Goal: Task Accomplishment & Management: Use online tool/utility

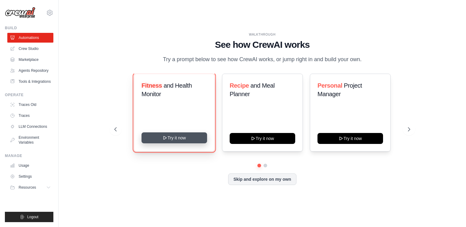
click at [190, 144] on button "Try it now" at bounding box center [174, 138] width 66 height 11
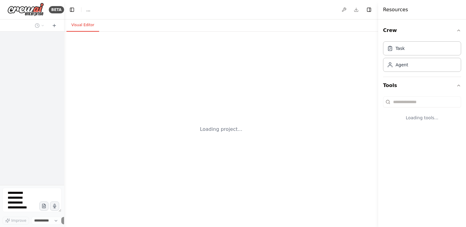
select select "****"
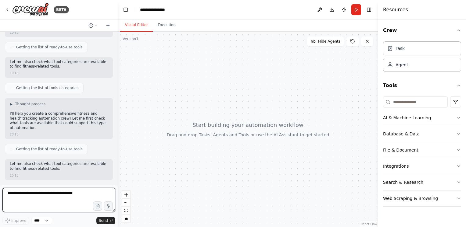
scroll to position [75, 0]
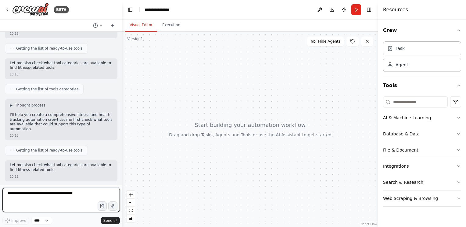
drag, startPoint x: 63, startPoint y: 75, endPoint x: 122, endPoint y: 79, distance: 59.6
click at [122, 79] on div "**********" at bounding box center [233, 113] width 466 height 227
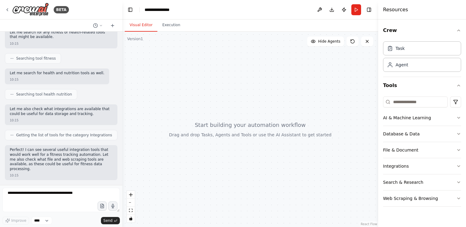
scroll to position [268, 0]
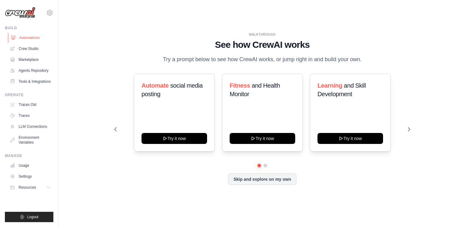
click at [32, 40] on link "Automations" at bounding box center [31, 38] width 46 height 10
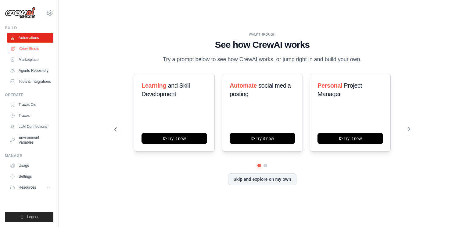
click at [32, 49] on link "Crew Studio" at bounding box center [31, 49] width 46 height 10
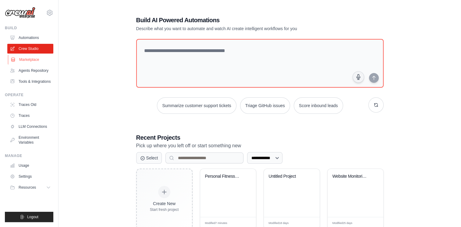
click at [28, 62] on link "Marketplace" at bounding box center [31, 60] width 46 height 10
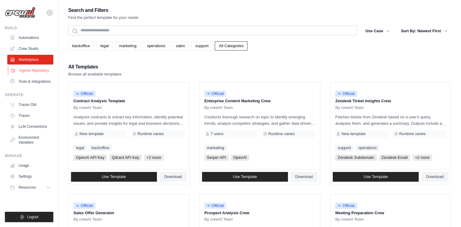
click at [28, 73] on link "Agents Repository" at bounding box center [31, 71] width 46 height 10
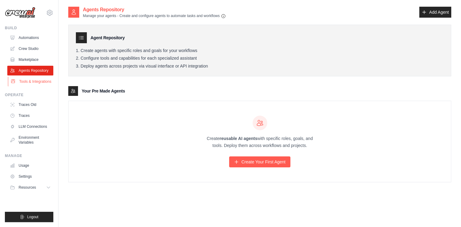
click at [33, 87] on link "Tools & Integrations" at bounding box center [31, 82] width 46 height 10
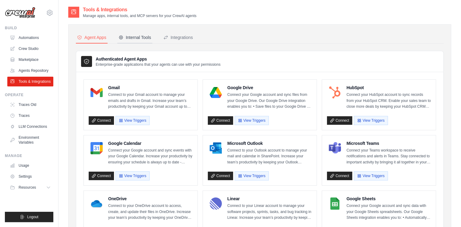
click at [141, 38] on div "Internal Tools" at bounding box center [135, 37] width 33 height 6
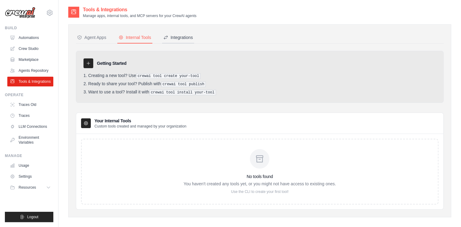
click at [181, 38] on div "Integrations" at bounding box center [178, 37] width 30 height 6
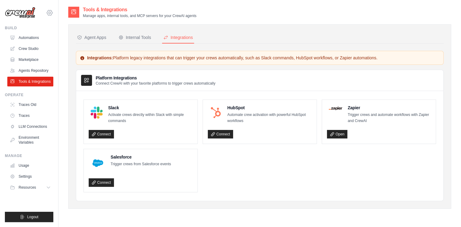
click at [50, 13] on icon at bounding box center [49, 12] width 7 height 7
click at [65, 38] on span "Settings" at bounding box center [76, 38] width 48 height 6
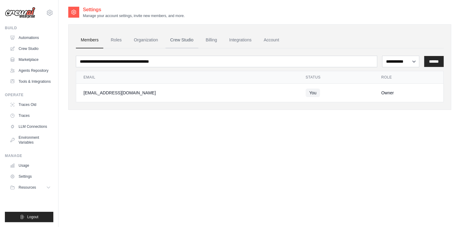
click at [190, 39] on link "Crew Studio" at bounding box center [182, 40] width 33 height 16
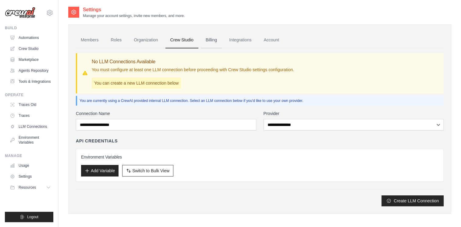
click at [217, 42] on link "Billing" at bounding box center [211, 40] width 21 height 16
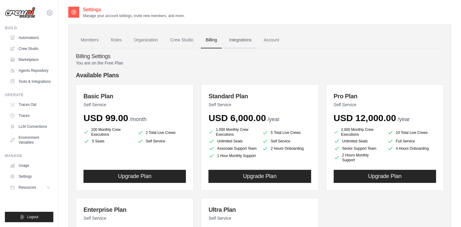
click at [243, 39] on link "Integrations" at bounding box center [240, 40] width 32 height 16
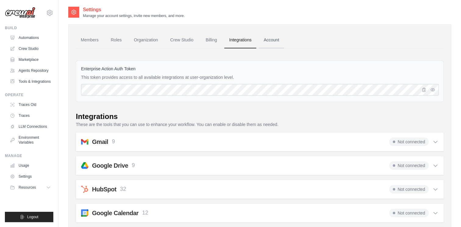
click at [282, 41] on link "Account" at bounding box center [271, 40] width 25 height 16
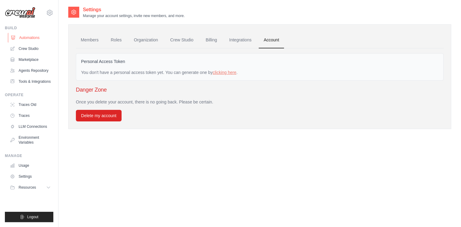
click at [28, 41] on link "Automations" at bounding box center [31, 38] width 46 height 10
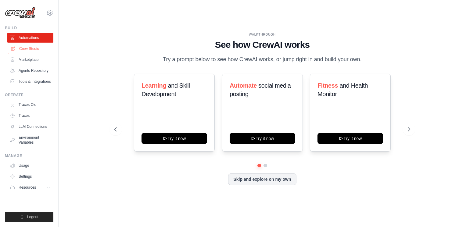
click at [32, 52] on link "Crew Studio" at bounding box center [31, 49] width 46 height 10
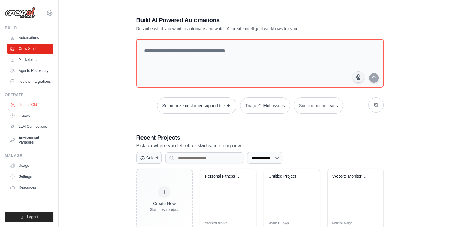
click at [28, 110] on link "Traces Old" at bounding box center [31, 105] width 46 height 10
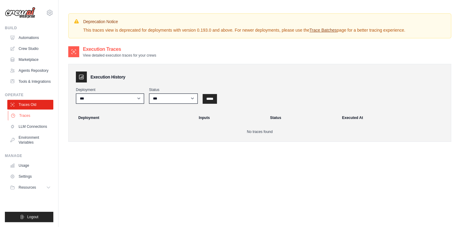
click at [27, 121] on link "Traces" at bounding box center [31, 116] width 46 height 10
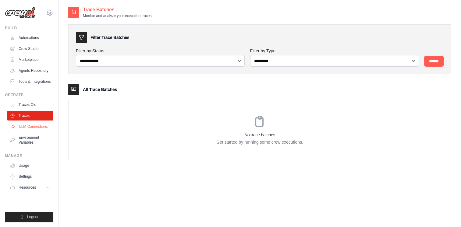
click at [27, 132] on link "LLM Connections" at bounding box center [31, 127] width 46 height 10
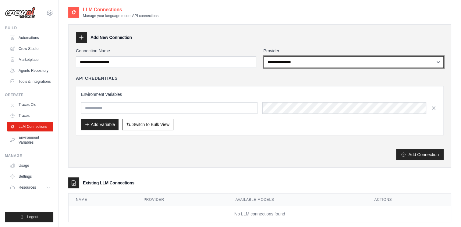
click at [290, 63] on select "**********" at bounding box center [354, 62] width 180 height 12
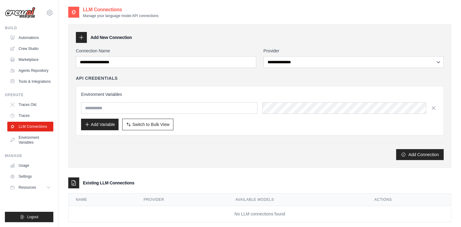
click at [220, 36] on div "Add New Connection" at bounding box center [260, 37] width 368 height 11
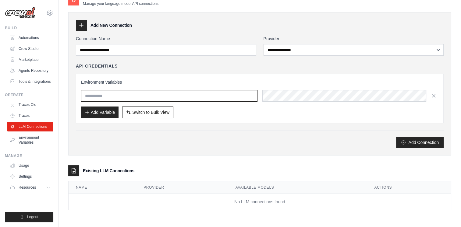
click at [154, 95] on input "text" at bounding box center [169, 96] width 177 height 12
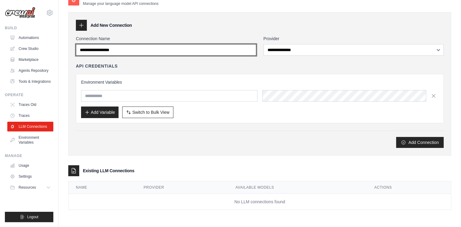
click at [137, 49] on input "Connection Name" at bounding box center [166, 50] width 180 height 12
click at [123, 51] on input "Connection Name" at bounding box center [166, 50] width 180 height 12
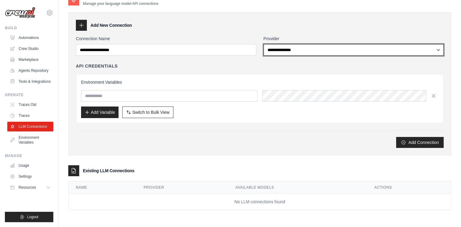
click at [289, 50] on select "**********" at bounding box center [354, 50] width 180 height 12
select select "******"
click at [264, 44] on select "**********" at bounding box center [354, 50] width 180 height 12
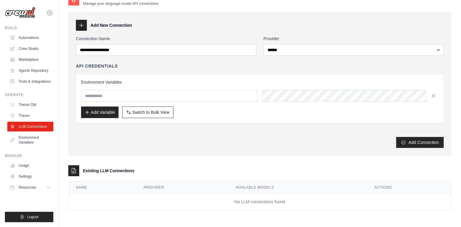
click at [197, 65] on div "API Credentials" at bounding box center [260, 66] width 368 height 6
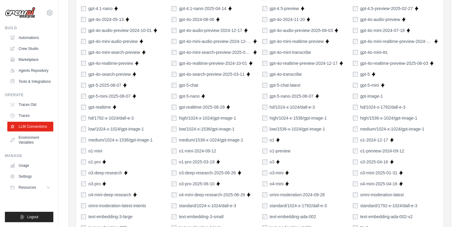
scroll to position [133, 0]
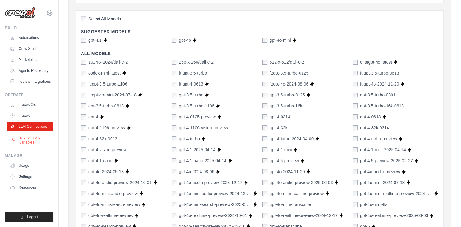
click at [32, 146] on link "Environment Variables" at bounding box center [31, 140] width 46 height 15
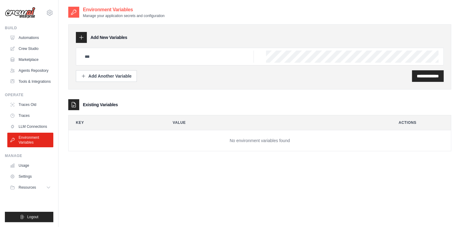
scroll to position [12, 0]
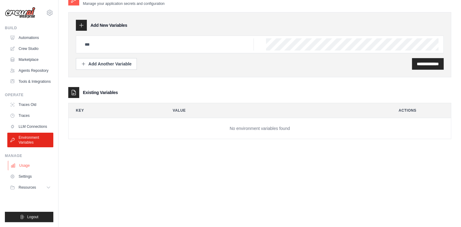
click at [25, 170] on link "Usage" at bounding box center [31, 166] width 46 height 10
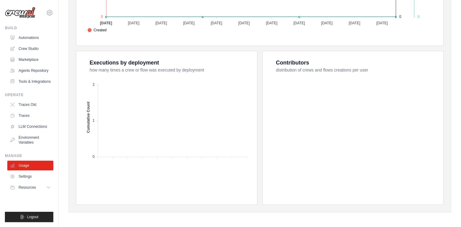
scroll to position [213, 0]
click at [24, 181] on link "Settings" at bounding box center [31, 177] width 46 height 10
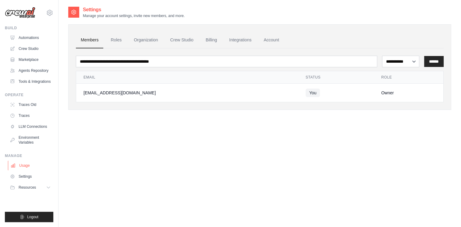
scroll to position [12, 0]
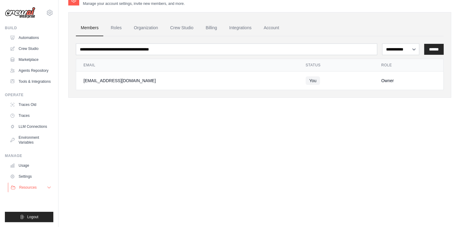
click at [33, 190] on span "Resources" at bounding box center [27, 187] width 17 height 5
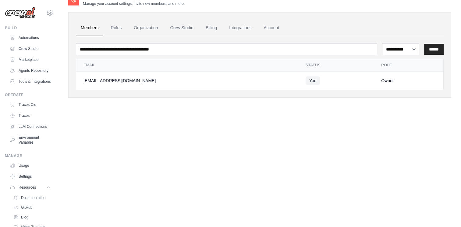
scroll to position [45, 0]
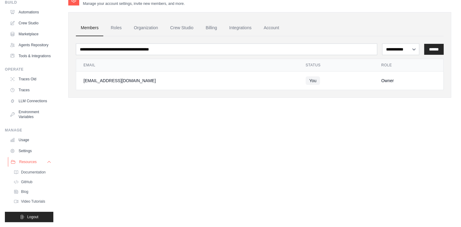
click at [28, 160] on span "Resources" at bounding box center [27, 162] width 17 height 5
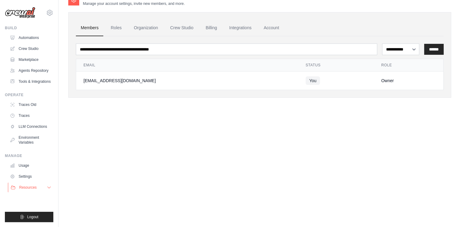
click at [30, 190] on span "Resources" at bounding box center [27, 187] width 17 height 5
click at [31, 190] on span "Resources" at bounding box center [27, 187] width 17 height 5
click at [30, 190] on span "Resources" at bounding box center [27, 187] width 17 height 5
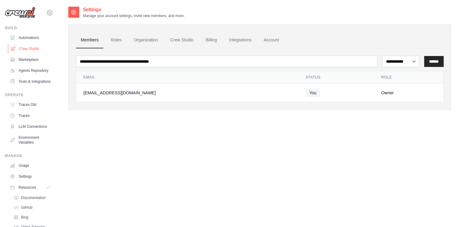
click at [30, 48] on link "Crew Studio" at bounding box center [31, 49] width 46 height 10
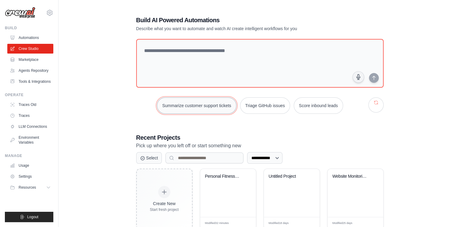
click at [206, 107] on button "Summarize customer support tickets" at bounding box center [196, 106] width 79 height 16
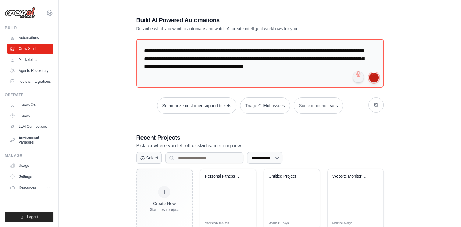
click at [373, 77] on button "submit" at bounding box center [374, 78] width 10 height 10
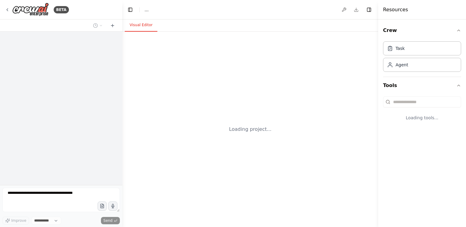
select select "****"
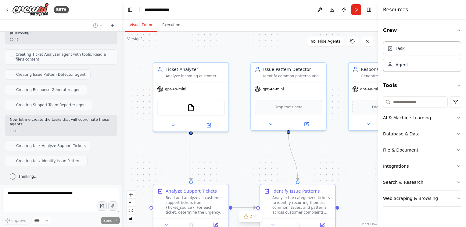
scroll to position [215, 0]
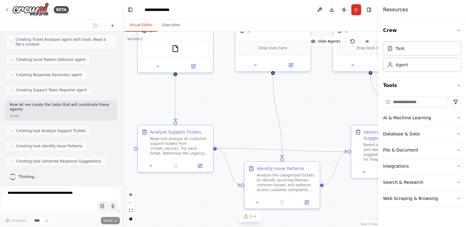
drag, startPoint x: 253, startPoint y: 170, endPoint x: 237, endPoint y: 110, distance: 61.2
click at [237, 110] on div ".deletable-edge-delete-btn { width: 20px; height: 20px; border: 0px solid #ffff…" at bounding box center [250, 130] width 256 height 196
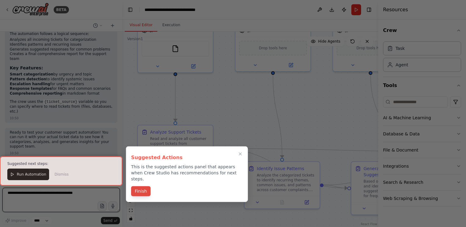
scroll to position [556, 0]
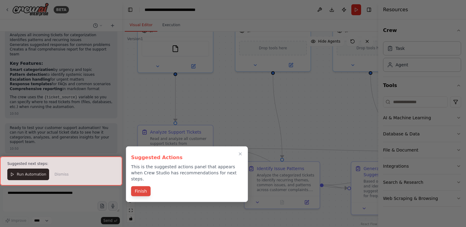
click at [147, 187] on button "Finish" at bounding box center [141, 192] width 20 height 10
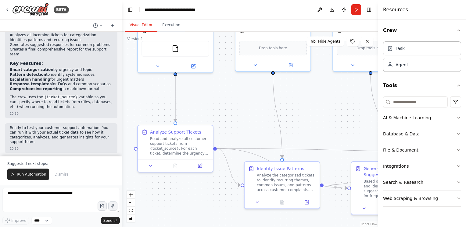
click at [34, 176] on span "Run Automation" at bounding box center [32, 174] width 30 height 5
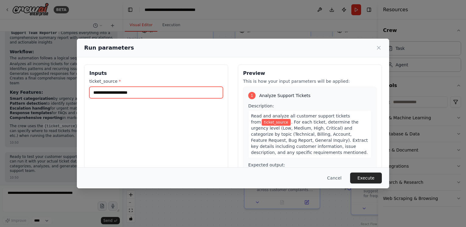
click at [135, 94] on input "ticket_source *" at bounding box center [156, 93] width 134 height 12
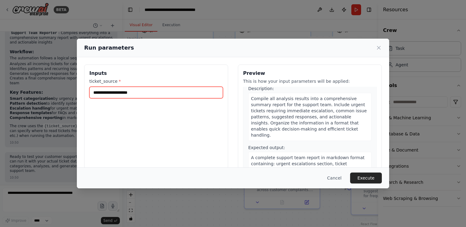
scroll to position [48, 0]
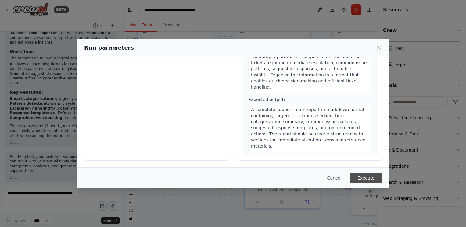
click at [363, 176] on button "Execute" at bounding box center [366, 178] width 32 height 11
click at [336, 178] on button "Cancel" at bounding box center [334, 178] width 24 height 11
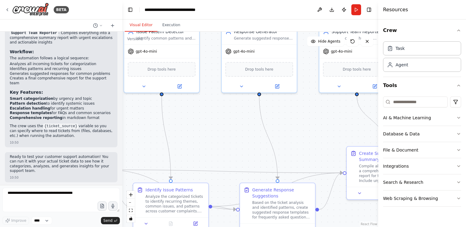
drag, startPoint x: 333, startPoint y: 90, endPoint x: 222, endPoint y: 111, distance: 113.3
click at [222, 111] on div ".deletable-edge-delete-btn { width: 20px; height: 20px; border: 0px solid #ffff…" at bounding box center [250, 130] width 256 height 196
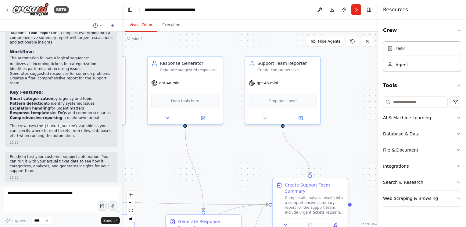
drag, startPoint x: 312, startPoint y: 104, endPoint x: 236, endPoint y: 137, distance: 82.2
click at [236, 137] on div ".deletable-edge-delete-btn { width: 20px; height: 20px; border: 0px solid #ffff…" at bounding box center [250, 130] width 256 height 196
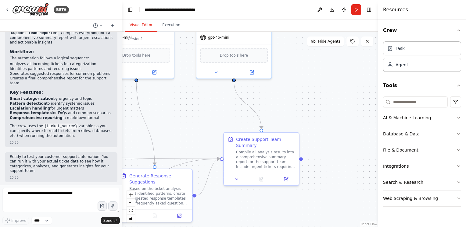
drag, startPoint x: 336, startPoint y: 126, endPoint x: 289, endPoint y: 80, distance: 66.2
click at [289, 80] on div ".deletable-edge-delete-btn { width: 20px; height: 20px; border: 0px solid #ffff…" at bounding box center [250, 130] width 256 height 196
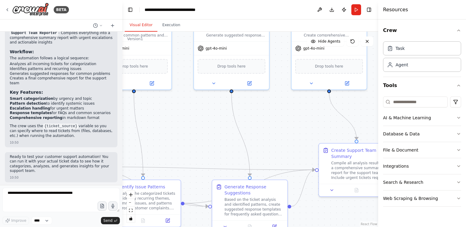
drag, startPoint x: 167, startPoint y: 108, endPoint x: 262, endPoint y: 119, distance: 95.8
click at [262, 119] on div ".deletable-edge-delete-btn { width: 20px; height: 20px; border: 0px solid #ffff…" at bounding box center [250, 130] width 256 height 196
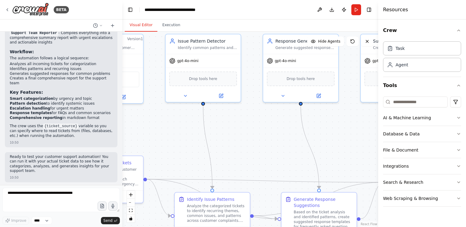
drag, startPoint x: 178, startPoint y: 125, endPoint x: 256, endPoint y: 138, distance: 79.0
click at [256, 138] on div ".deletable-edge-delete-btn { width: 20px; height: 20px; border: 0px solid #ffff…" at bounding box center [250, 130] width 256 height 196
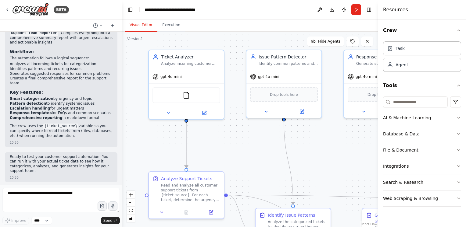
drag, startPoint x: 152, startPoint y: 121, endPoint x: 223, endPoint y: 137, distance: 73.7
click at [223, 137] on div ".deletable-edge-delete-btn { width: 20px; height: 20px; border: 0px solid #ffff…" at bounding box center [250, 130] width 256 height 196
